Goal: Find specific fact: Find specific fact

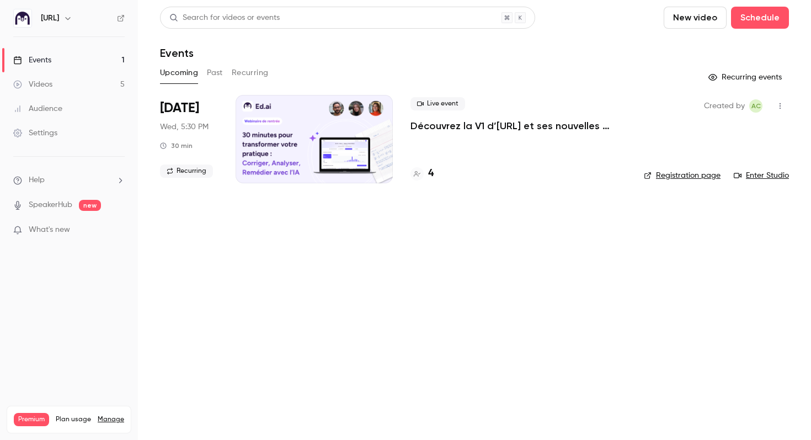
click at [212, 76] on button "Past" at bounding box center [215, 73] width 16 height 18
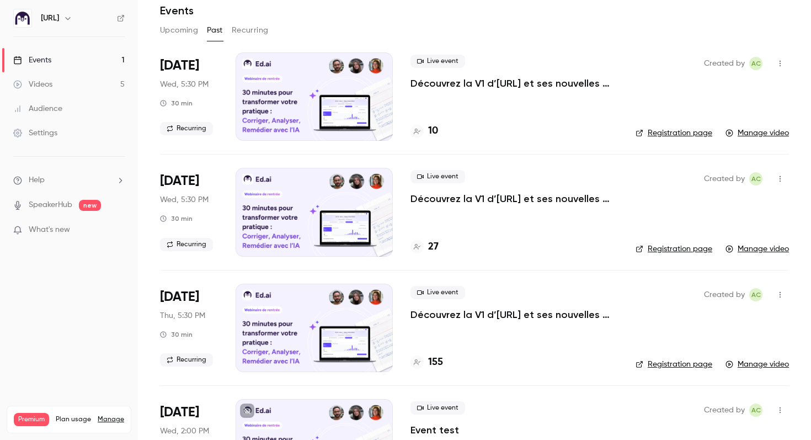
scroll to position [39, 0]
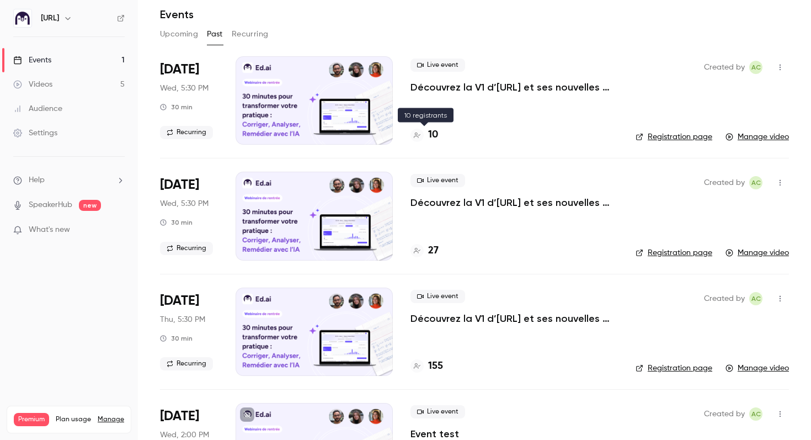
click at [430, 137] on h4 "10" at bounding box center [433, 134] width 10 height 15
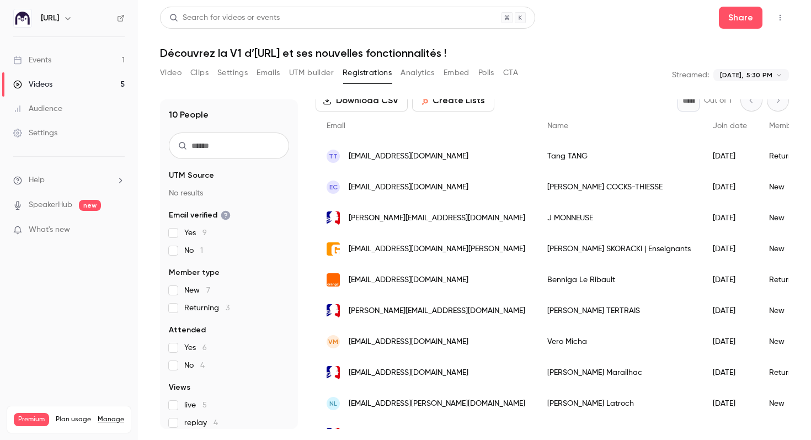
scroll to position [65, 0]
click at [553, 277] on div "Benniga Le Ribault" at bounding box center [618, 279] width 165 height 31
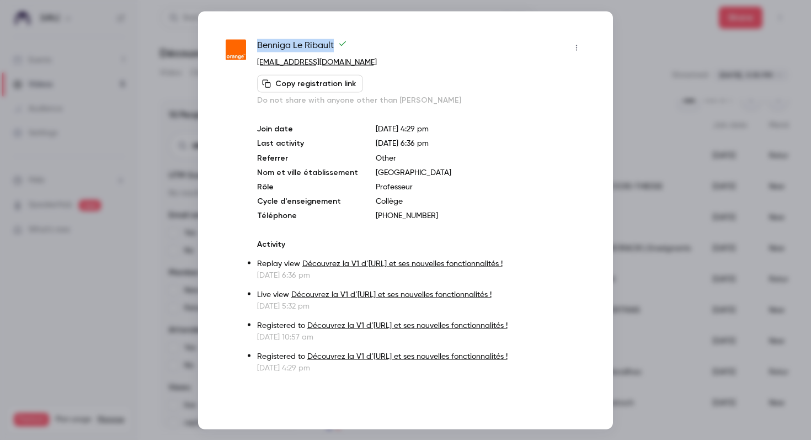
drag, startPoint x: 334, startPoint y: 45, endPoint x: 259, endPoint y: 45, distance: 75.0
click at [259, 45] on span "Benniga Le Ribault" at bounding box center [302, 48] width 90 height 18
copy span "Benniga Le Ribault"
